Goal: Task Accomplishment & Management: Use online tool/utility

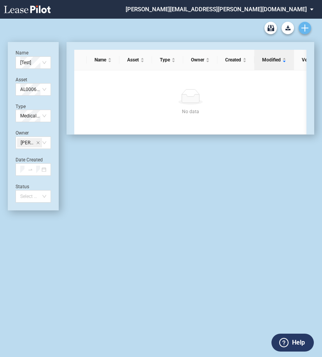
click at [303, 29] on icon "Create new document" at bounding box center [305, 28] width 7 height 7
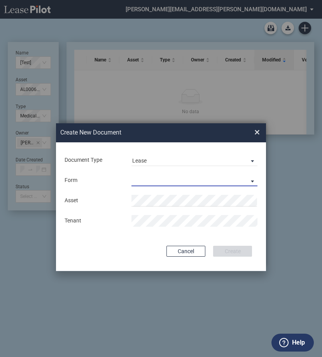
click at [187, 175] on md-select "Medical Office Lease Scottsdale Lease Louisville Lease [GEOGRAPHIC_DATA] [GEOGR…" at bounding box center [195, 181] width 126 height 12
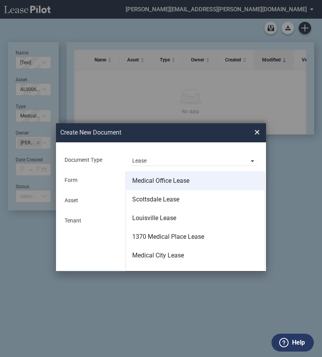
click at [185, 184] on div "Medical Office Lease" at bounding box center [160, 181] width 57 height 9
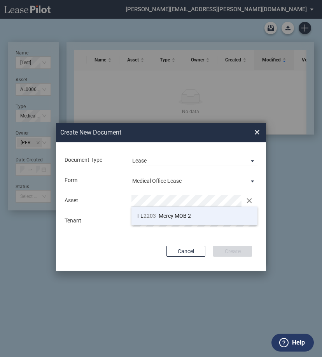
click at [185, 214] on span "FL 2203 - Mercy MOB 2" at bounding box center [164, 216] width 54 height 6
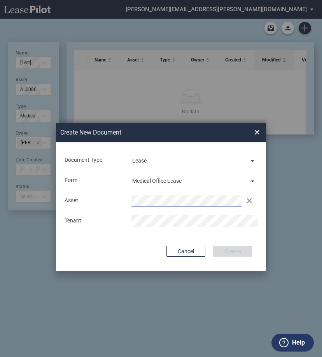
click at [185, 215] on md-input-container "Tenant" at bounding box center [161, 221] width 195 height 13
click at [206, 239] on div "Document Type Lease Lease Amendment Deal Type Office Deal Type Office Form Medi…" at bounding box center [161, 207] width 210 height 129
click at [228, 247] on button "Create" at bounding box center [232, 251] width 39 height 11
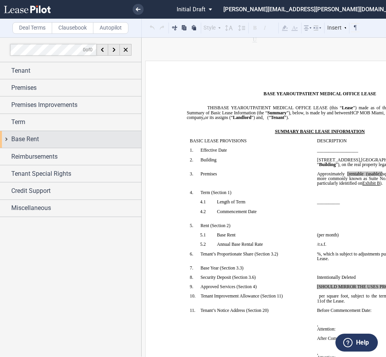
click at [19, 139] on span "Base Rent" at bounding box center [25, 139] width 28 height 9
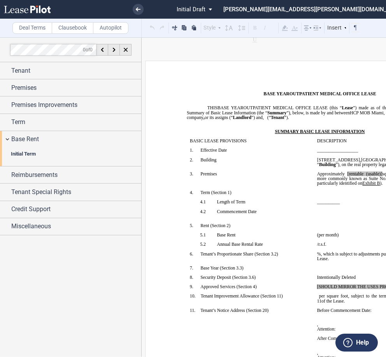
click at [29, 155] on b "Initial Term" at bounding box center [23, 154] width 25 height 6
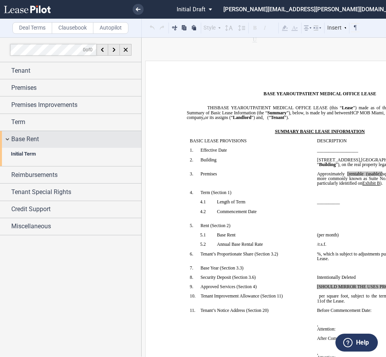
click at [5, 141] on div "Base Rent" at bounding box center [70, 139] width 141 height 17
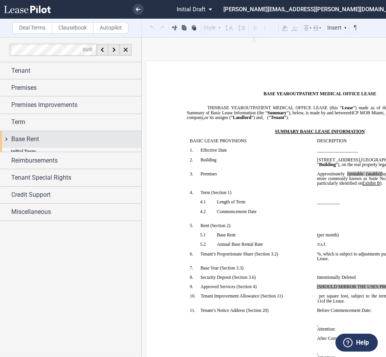
click at [5, 141] on div "Base Rent" at bounding box center [70, 139] width 141 height 17
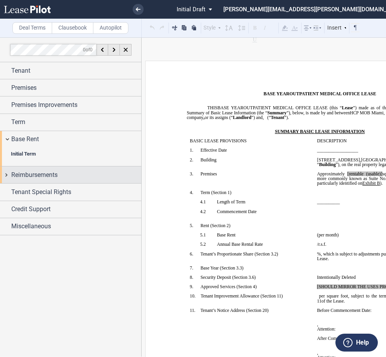
click at [7, 174] on div "Reimbursements" at bounding box center [70, 175] width 141 height 17
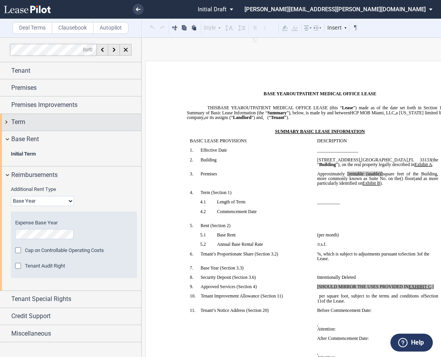
click at [7, 128] on div "Term" at bounding box center [70, 122] width 141 height 17
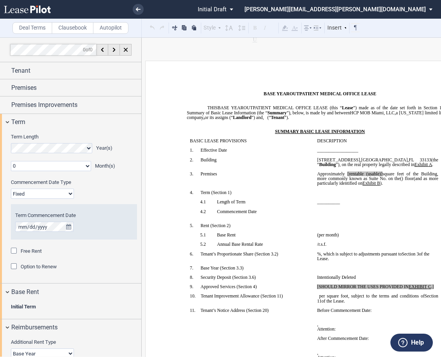
click at [47, 167] on select "0 1 2 3 4 5 6 7 8 9 10 11" at bounding box center [51, 166] width 80 height 10
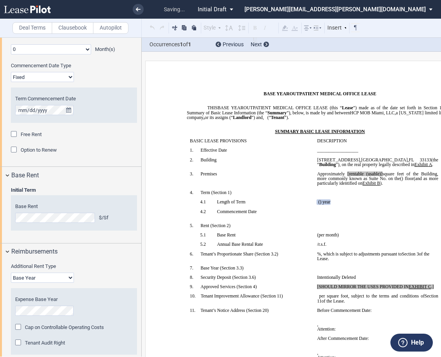
scroll to position [39, 0]
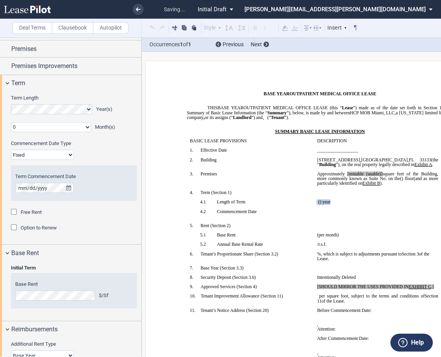
click at [70, 126] on select "0 1 2 3 4 5 6 7 8 9 10 11" at bounding box center [51, 127] width 80 height 10
select select "number:6"
click at [11, 122] on select "0 1 2 3 4 5 6 7 8 9 10 11" at bounding box center [51, 127] width 80 height 10
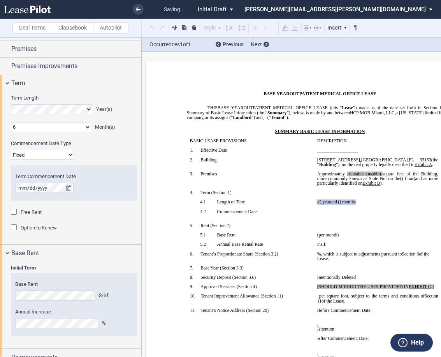
scroll to position [78, 0]
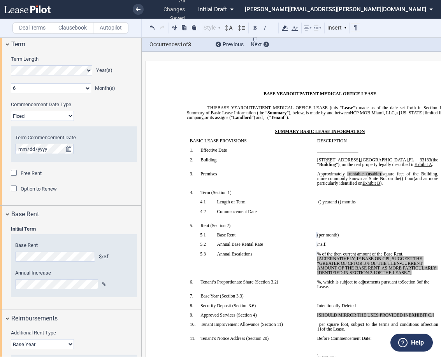
drag, startPoint x: 407, startPoint y: 258, endPoint x: 197, endPoint y: 259, distance: 210.7
click at [197, 259] on tr "!!SET_LEVEL_1!! !!SBL_LEVEL_2!! 5.3 Annual Escalations ﻿ ﻿ % of the then-curren…" at bounding box center [314, 266] width 255 height 28
drag, startPoint x: 200, startPoint y: 259, endPoint x: 227, endPoint y: 269, distance: 28.6
click at [227, 269] on td "!!SET_LEVEL_1!! !!SBL_LEVEL_2!! 5.3 Annual Escalations" at bounding box center [250, 266] width 127 height 28
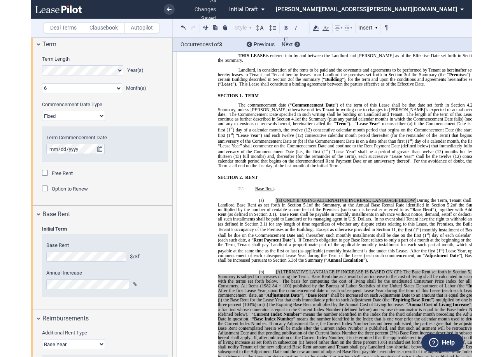
scroll to position [428, 0]
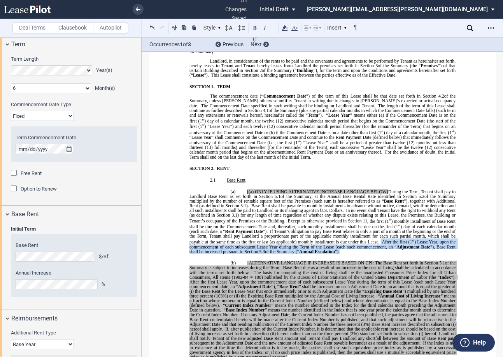
drag, startPoint x: 380, startPoint y: 243, endPoint x: 387, endPoint y: 250, distance: 10.2
click at [326, 250] on p "(a) [(a) ONLY IF USING ALTERNATIVE INCREASE LANGUAGE BELOW] During the Term, Te…" at bounding box center [322, 222] width 266 height 65
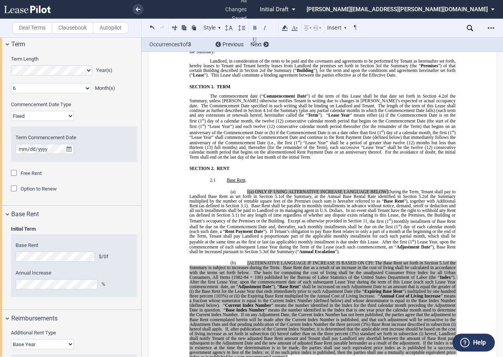
drag, startPoint x: 323, startPoint y: 249, endPoint x: 348, endPoint y: 261, distance: 28.2
click at [326, 261] on span "[ALTERNATIVE LANGUAGE IF INCREASE IS BASED ON CPI: The Base Rent set forth in S…" at bounding box center [342, 263] width 191 height 5
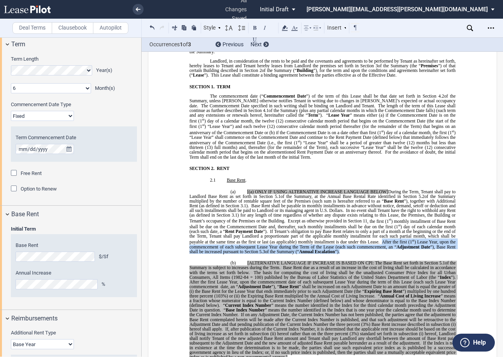
drag, startPoint x: 381, startPoint y: 242, endPoint x: 392, endPoint y: 251, distance: 14.1
click at [326, 251] on p "(a) [(a) ONLY IF USING ALTERNATIVE INCREASE LANGUAGE BELOW] During the Term, Te…" at bounding box center [322, 222] width 266 height 65
copy span "After the first (1 st ) Lease Year, upon the commencement of each subsequent Le…"
